Goal: Transaction & Acquisition: Register for event/course

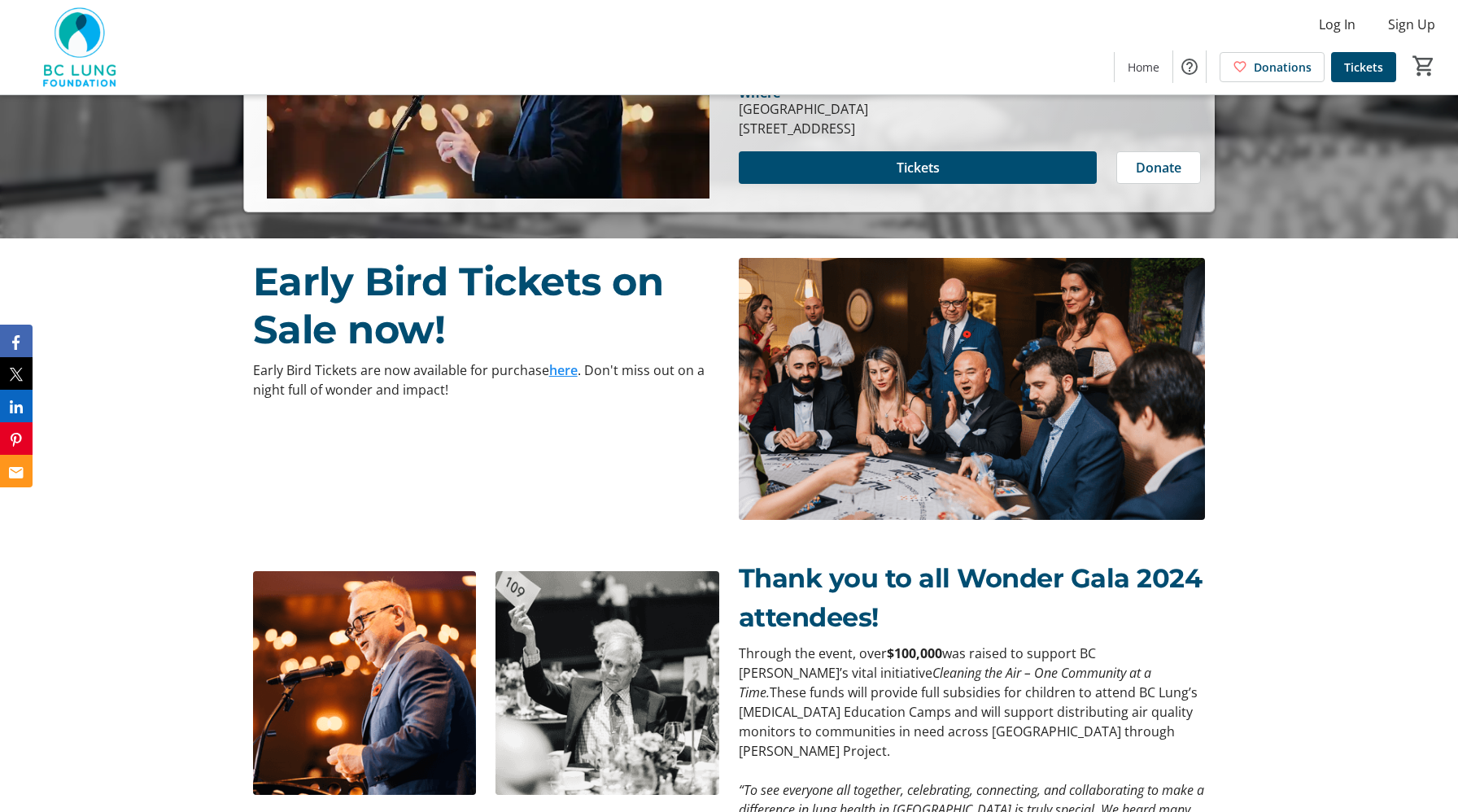
scroll to position [563, 0]
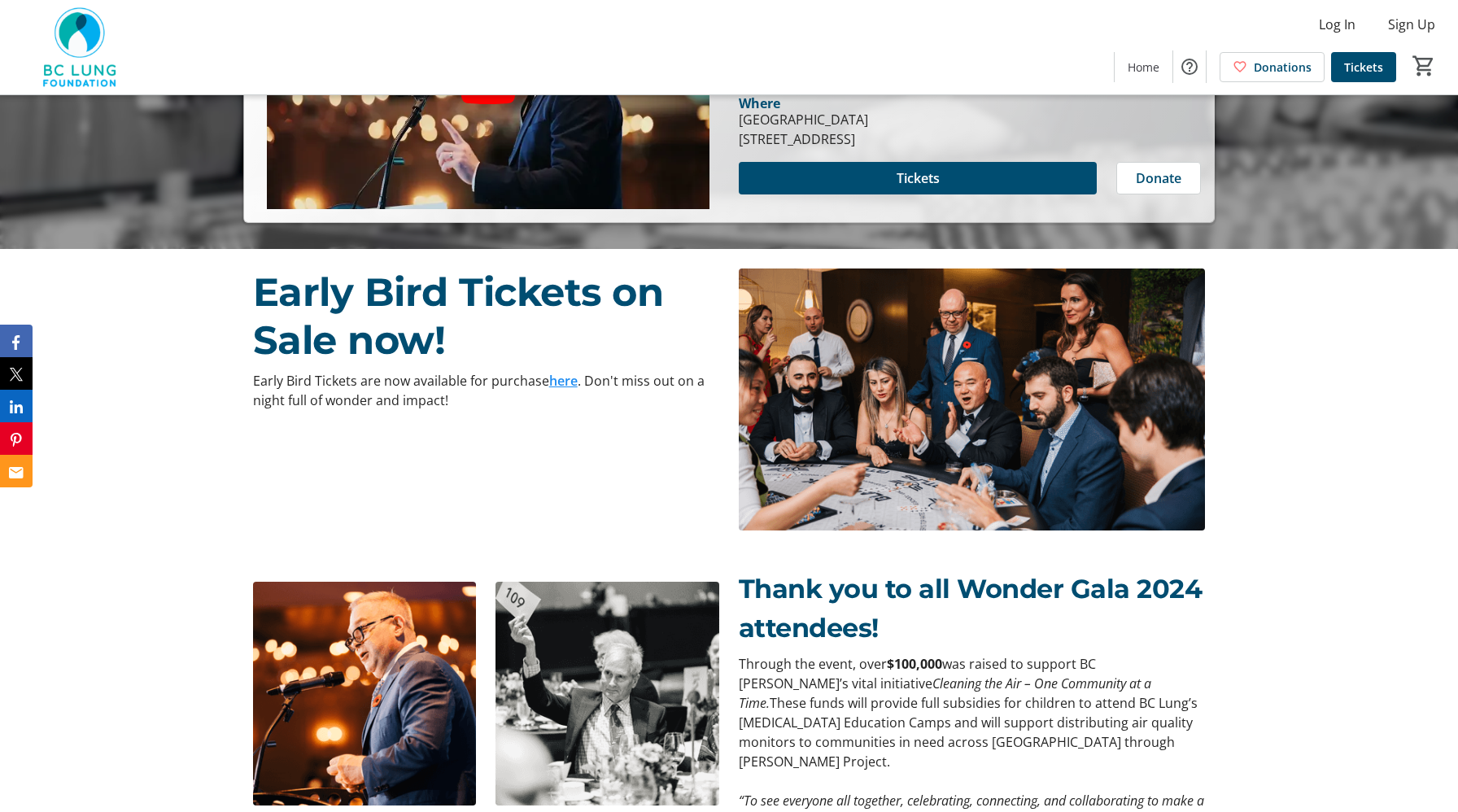
click at [561, 383] on link "here" at bounding box center [564, 380] width 29 height 18
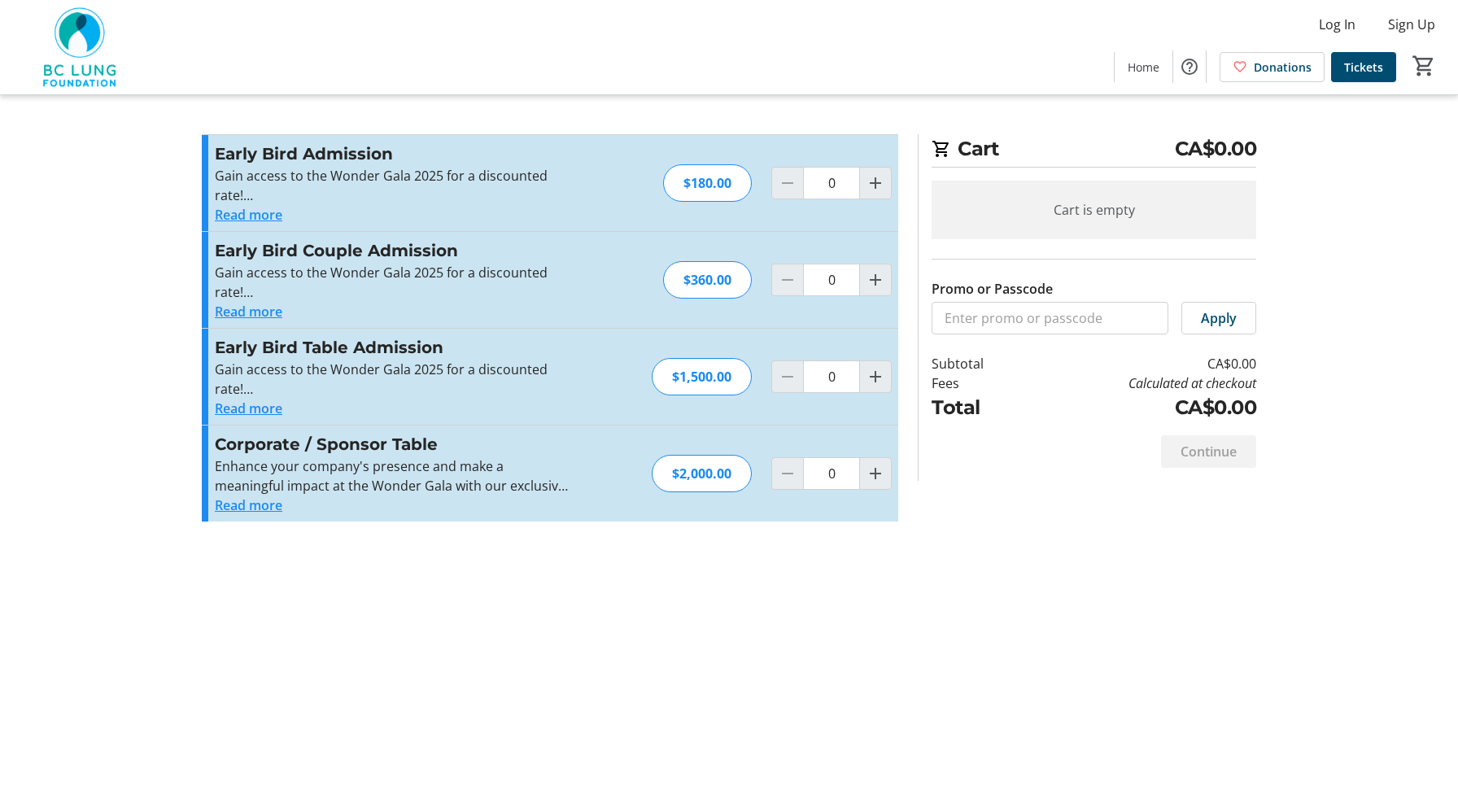
click at [248, 406] on button "Read more" at bounding box center [248, 408] width 68 height 19
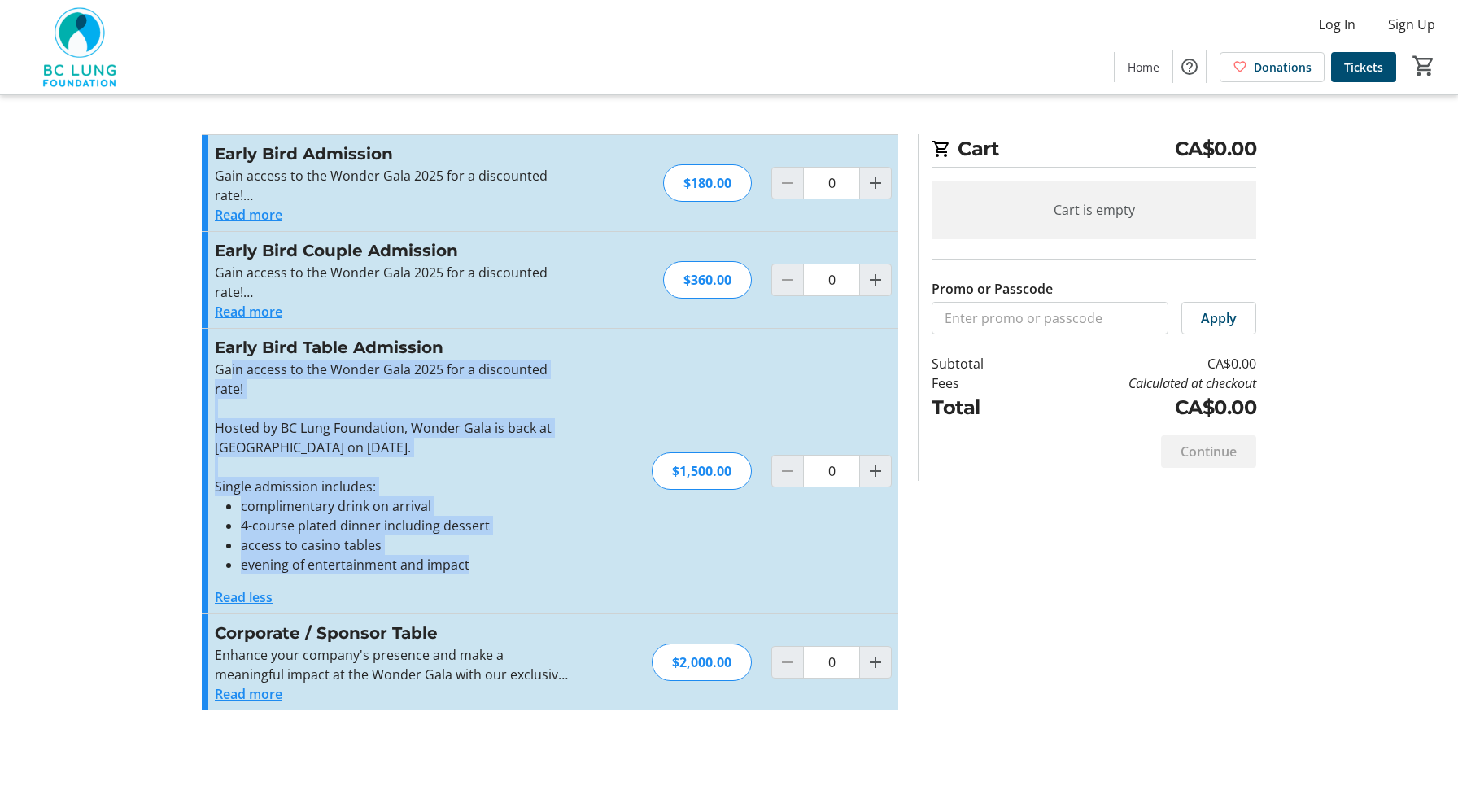
drag, startPoint x: 494, startPoint y: 571, endPoint x: 228, endPoint y: 362, distance: 338.3
click at [228, 362] on div "Gain access to the Wonder Gala 2025 for a discounted rate! Hosted by BC Lung Fo…" at bounding box center [392, 467] width 356 height 215
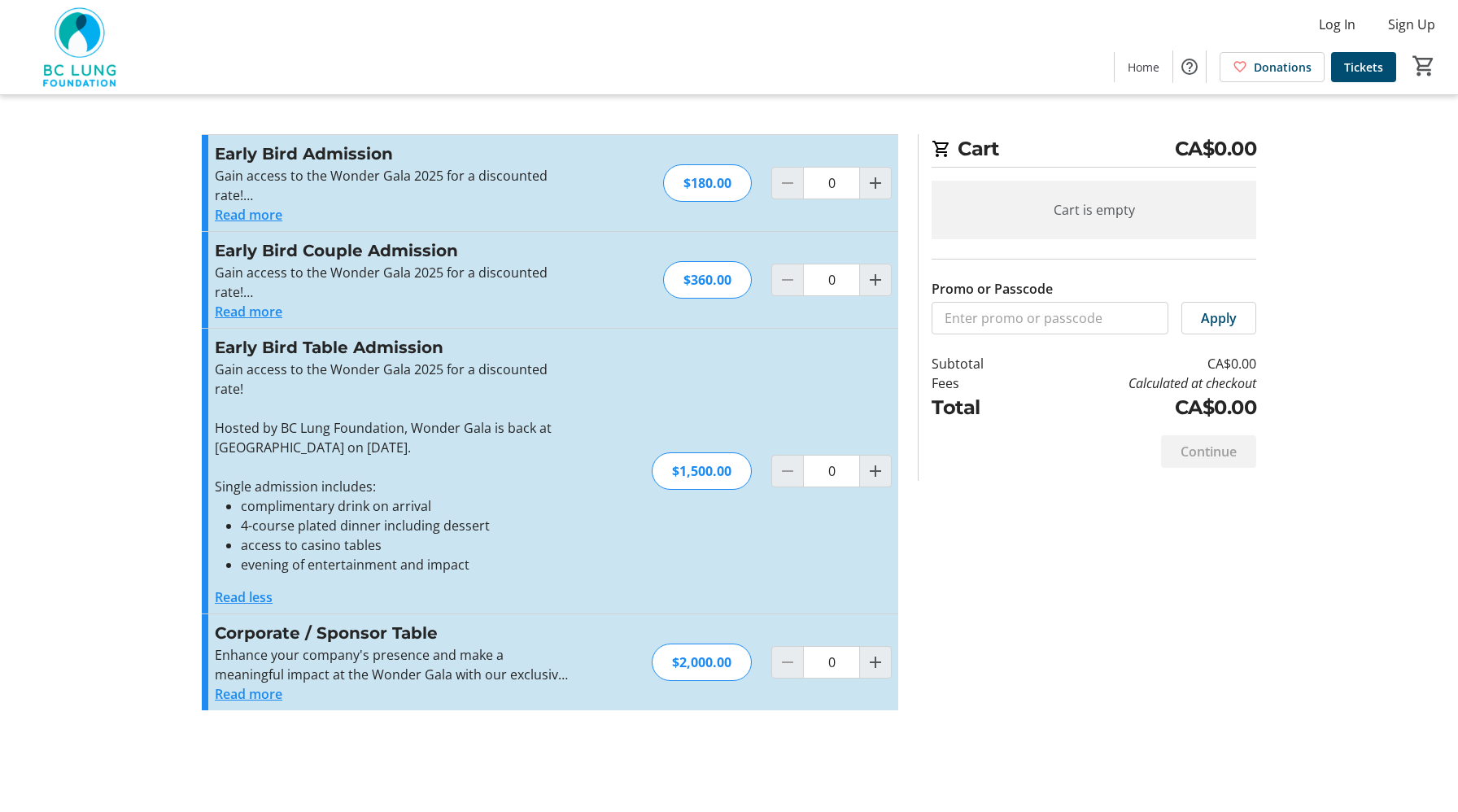
click at [228, 362] on p "Gain access to the Wonder Gala 2025 for a discounted rate!" at bounding box center [392, 379] width 356 height 39
click at [268, 696] on button "Read more" at bounding box center [248, 694] width 68 height 19
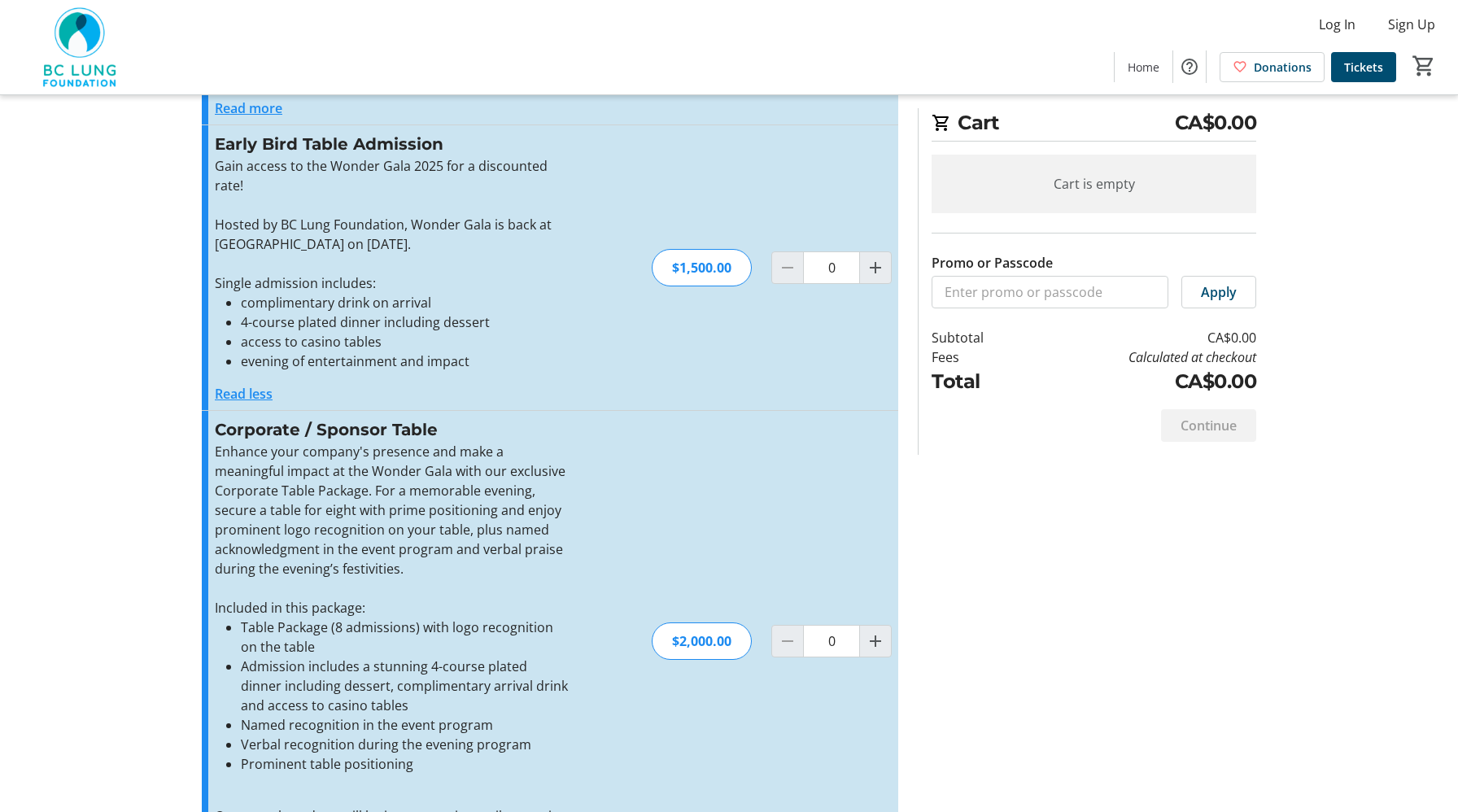
scroll to position [207, 0]
drag, startPoint x: 240, startPoint y: 621, endPoint x: 432, endPoint y: 625, distance: 192.0
click at [432, 625] on li "Table Package (8 admissions) with logo recognition on the table" at bounding box center [406, 634] width 330 height 39
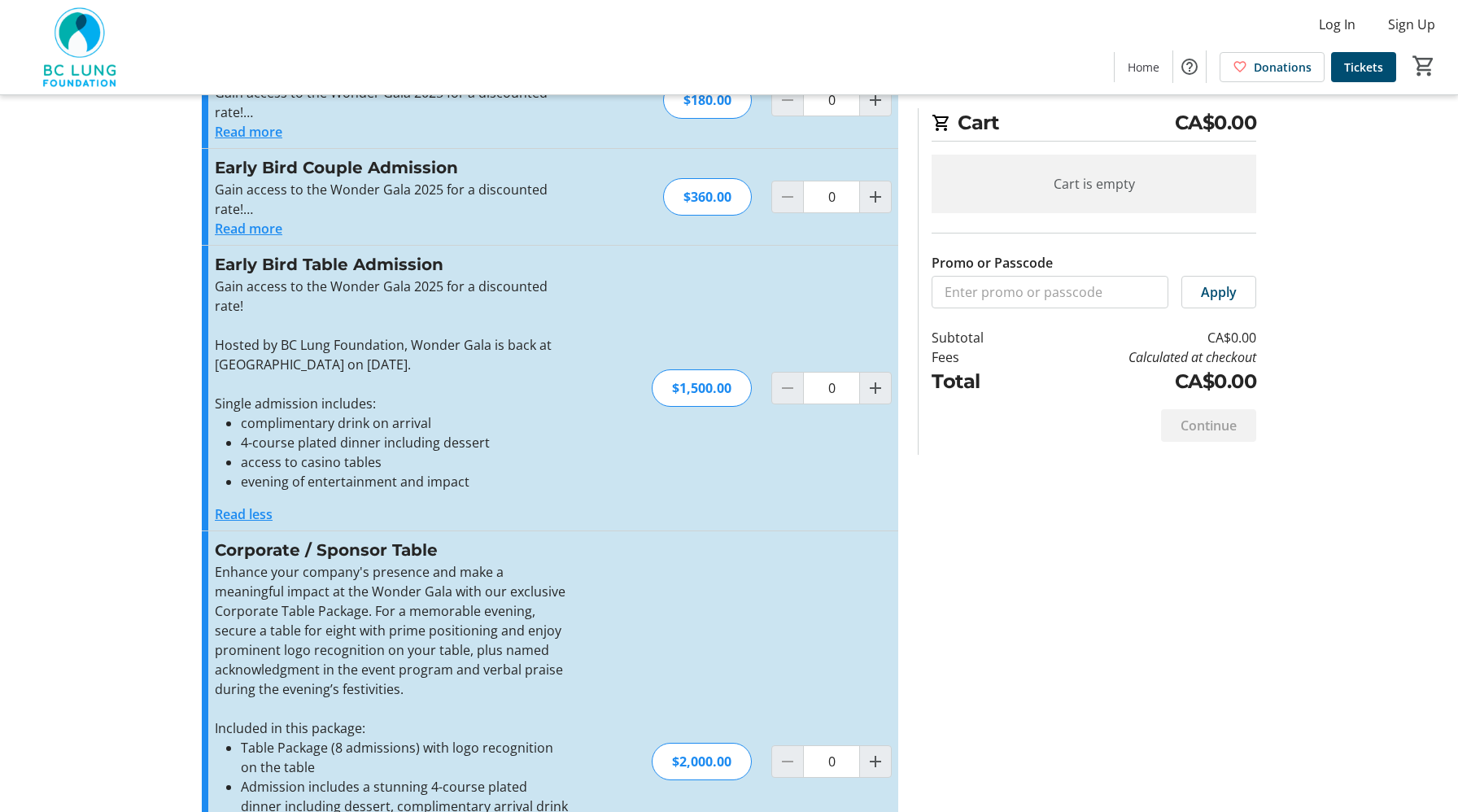
scroll to position [55, 0]
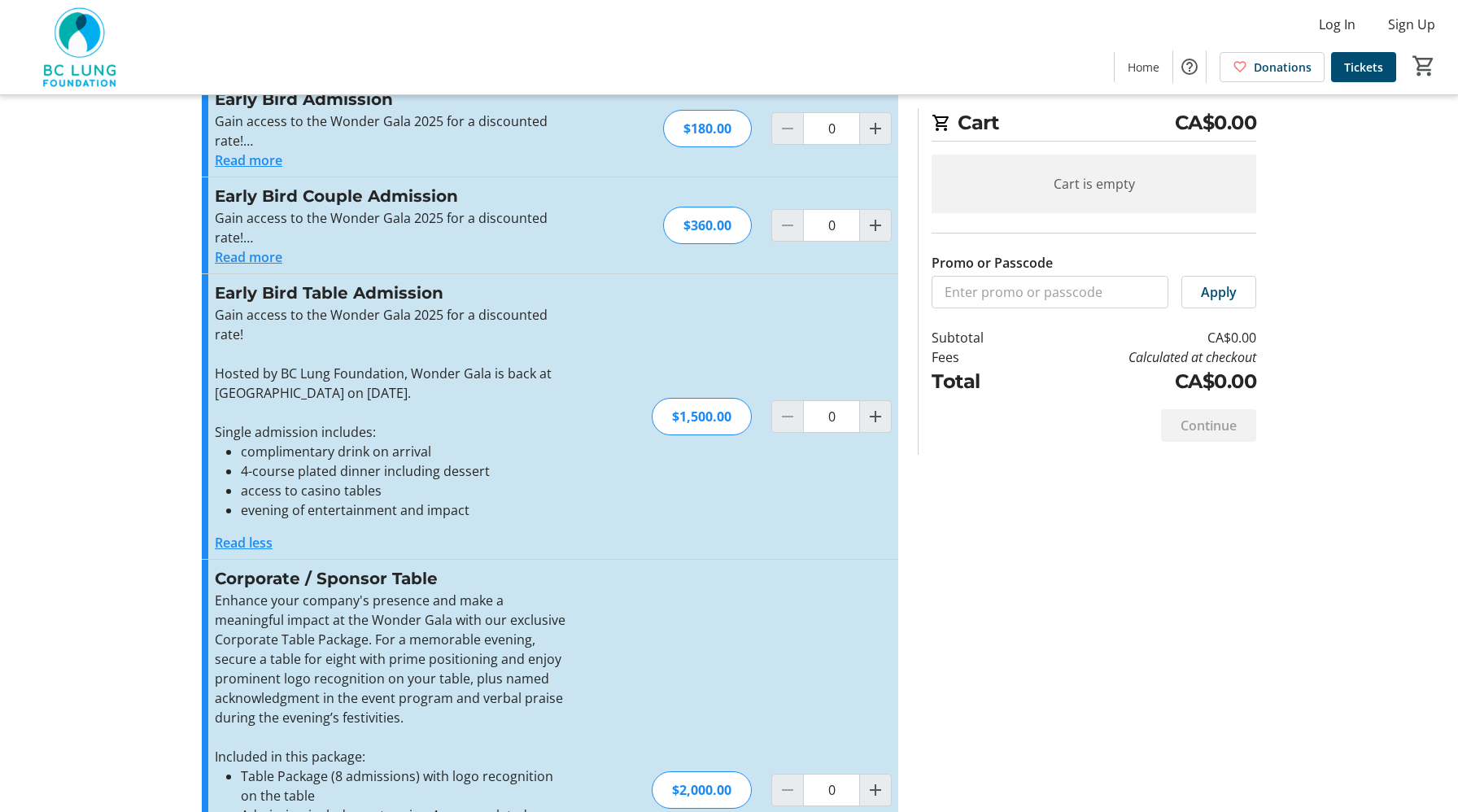
click at [285, 347] on p at bounding box center [392, 353] width 356 height 19
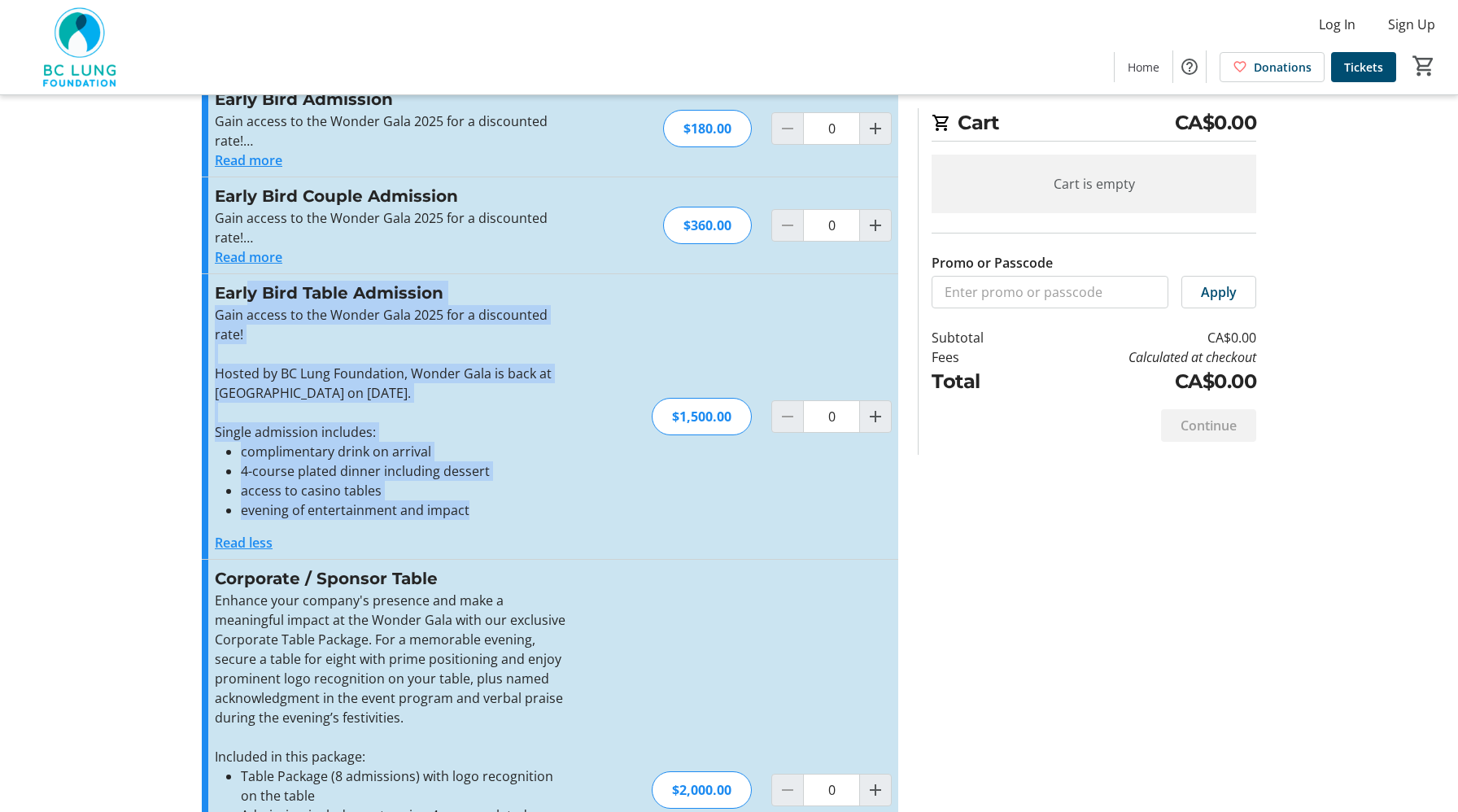
drag, startPoint x: 525, startPoint y: 518, endPoint x: 247, endPoint y: 286, distance: 362.1
click at [247, 286] on div "Early Bird Table Admission Gain access to the Wonder Gala 2025 for a discounted…" at bounding box center [392, 417] width 356 height 272
click at [247, 286] on h3 "Early Bird Table Admission" at bounding box center [392, 292] width 356 height 25
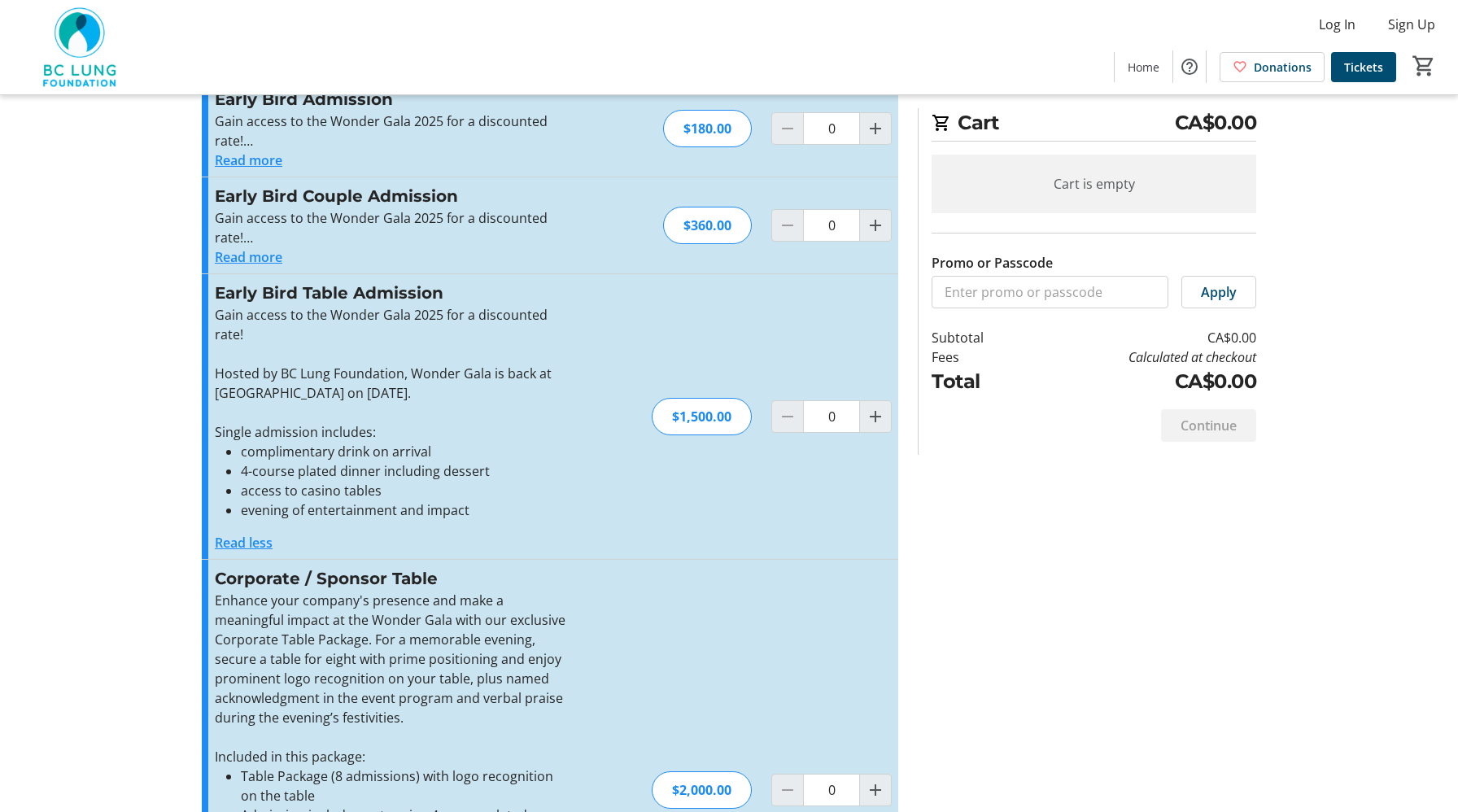
scroll to position [0, 0]
